Goal: Book appointment/travel/reservation

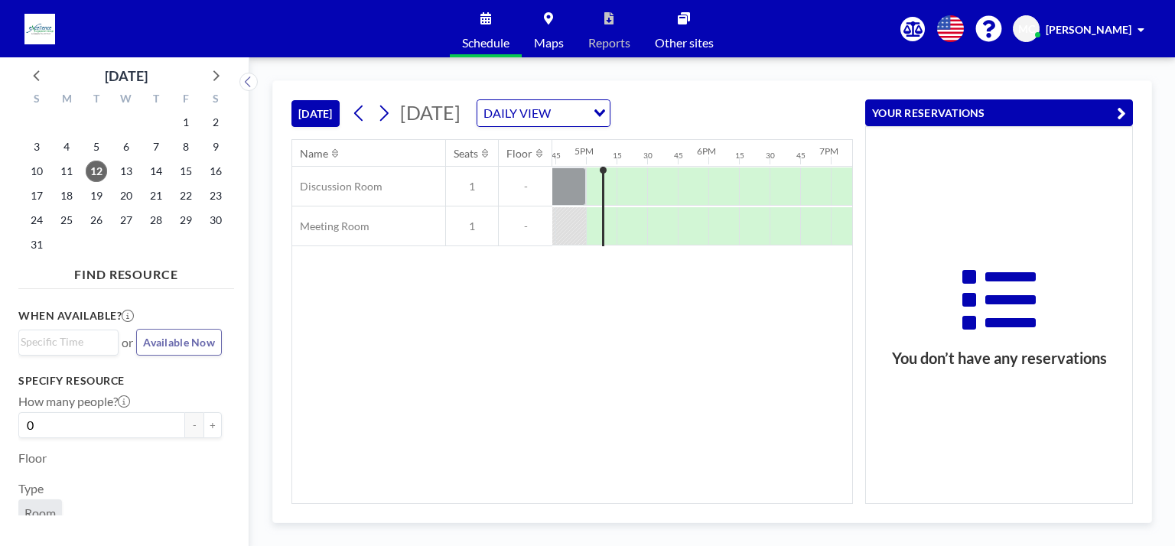
scroll to position [0, 2050]
click at [627, 350] on div "Name Seats Floor 12AM 15 30 45 1AM 15 30 45 2AM 15 30 45 3AM 15 30 45 4AM 15 30…" at bounding box center [572, 321] width 560 height 363
click at [98, 197] on span "19" at bounding box center [96, 195] width 21 height 21
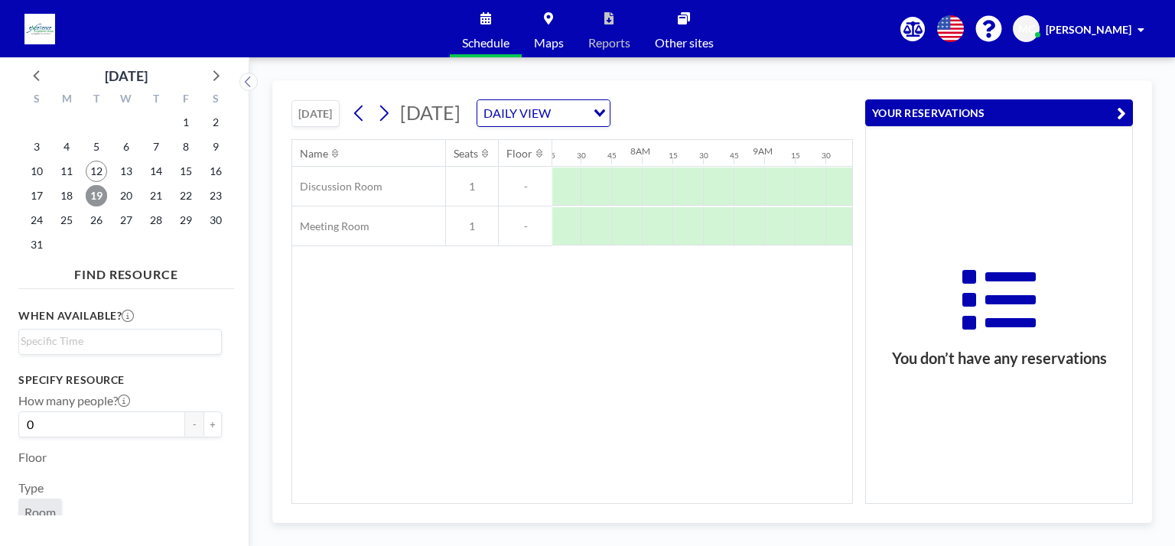
scroll to position [0, 948]
click at [1123, 106] on icon "button" at bounding box center [1121, 113] width 9 height 18
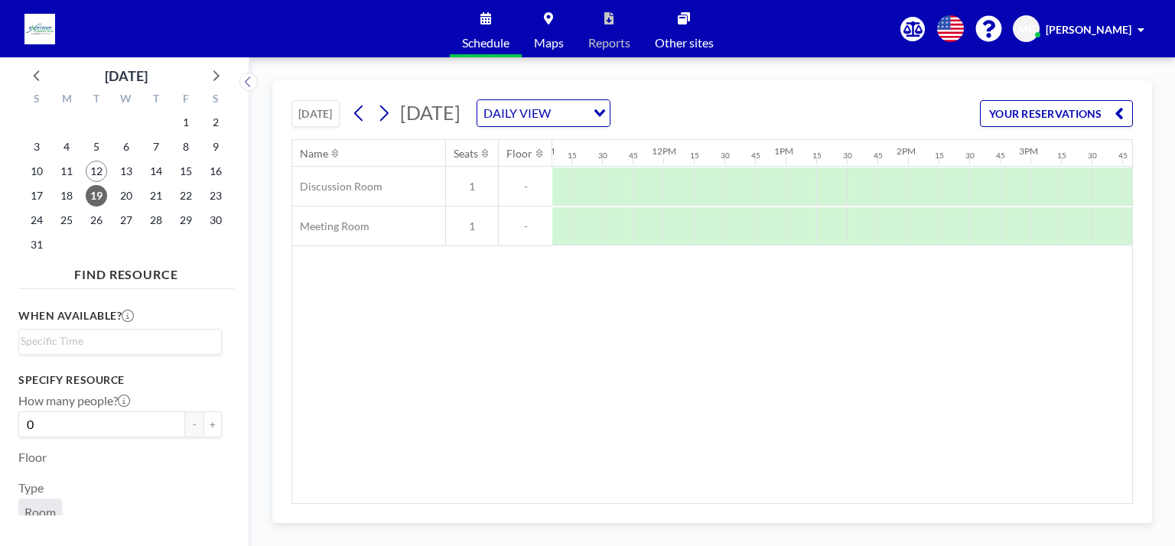
scroll to position [0, 1414]
click at [991, 223] on div at bounding box center [989, 226] width 31 height 38
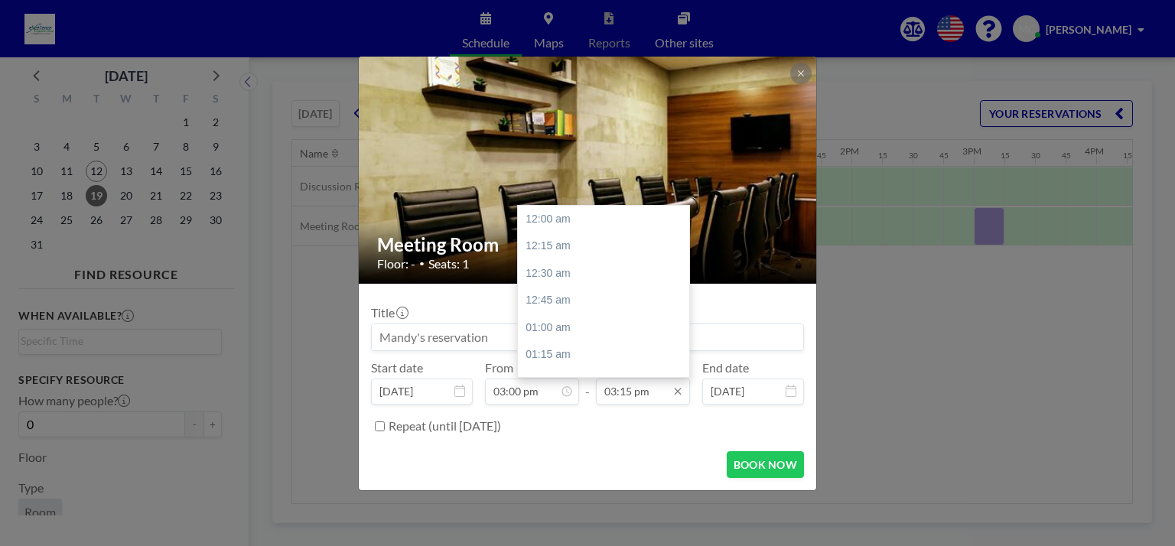
scroll to position [1661, 0]
click at [636, 391] on input "03:15 pm" at bounding box center [643, 392] width 94 height 26
click at [581, 297] on div "04:00 pm" at bounding box center [607, 301] width 179 height 28
type input "04:00 pm"
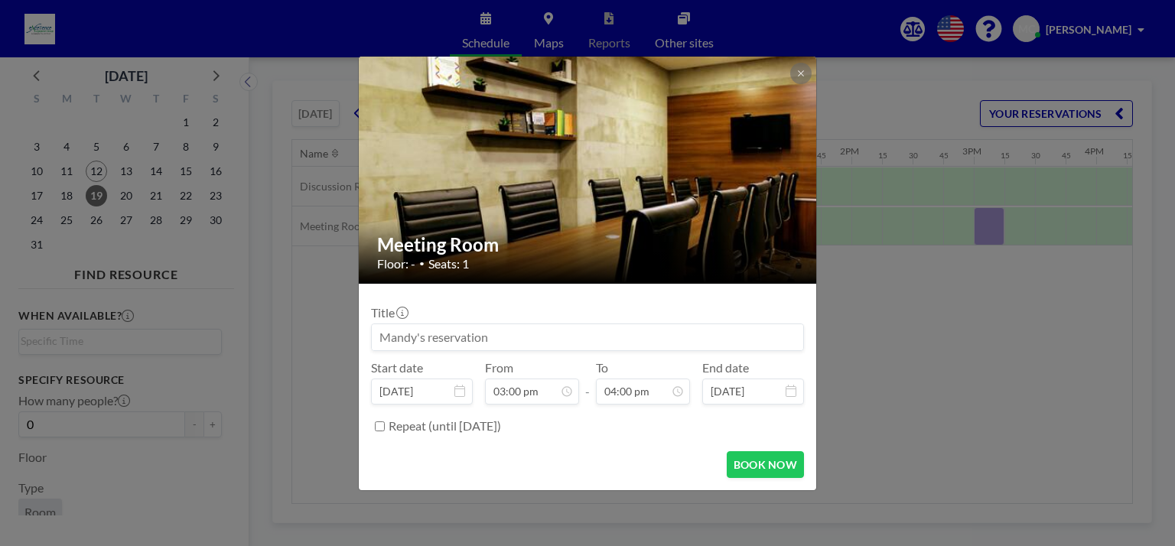
scroll to position [1742, 0]
click at [759, 466] on button "BOOK NOW" at bounding box center [765, 464] width 77 height 27
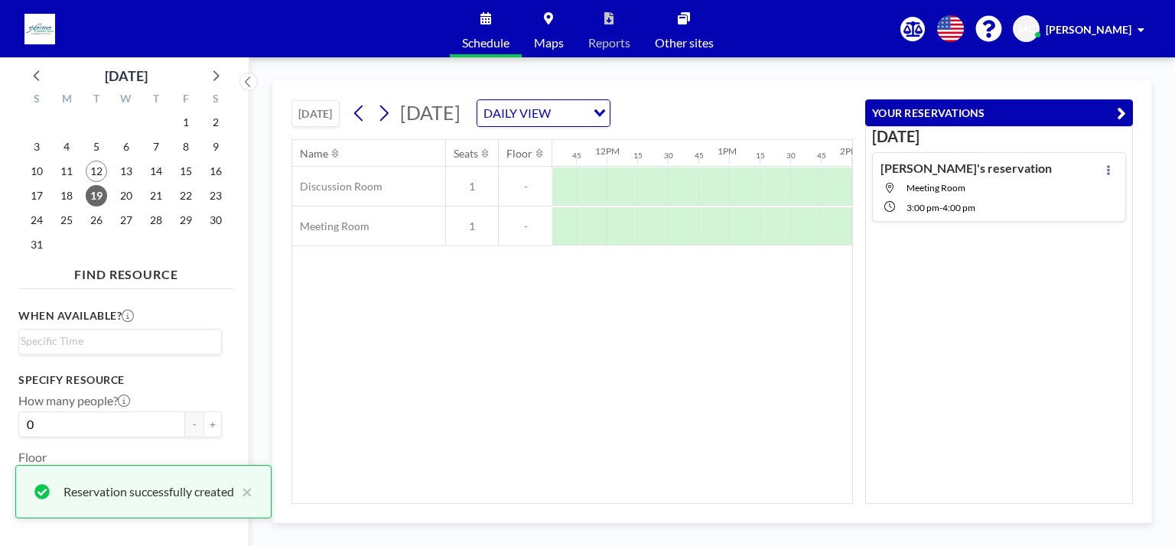
click at [719, 324] on div "Name Seats Floor 12AM 15 30 45 1AM 15 30 45 2AM 15 30 45 3AM 15 30 45 4AM 15 30…" at bounding box center [572, 321] width 560 height 363
click at [366, 111] on icon at bounding box center [359, 113] width 15 height 23
